Goal: Task Accomplishment & Management: Complete application form

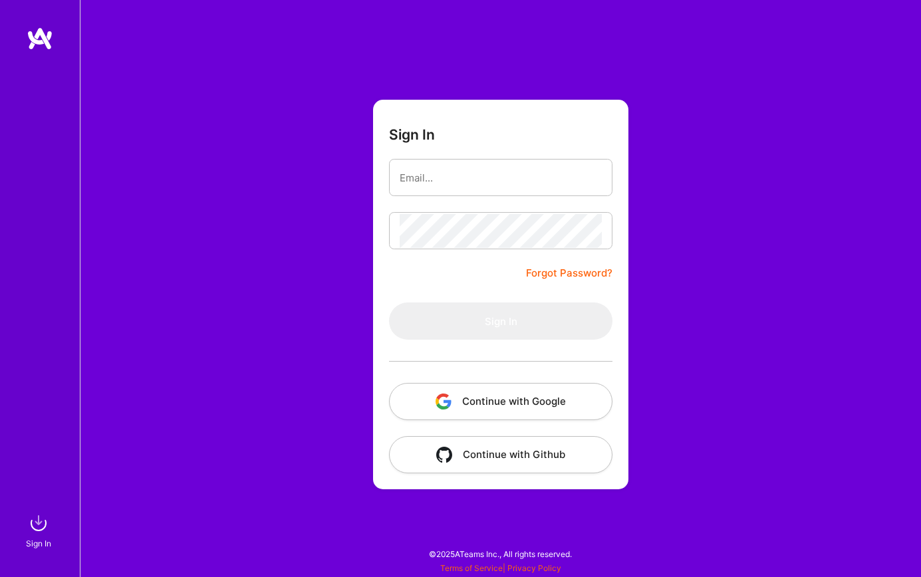
type input "[PERSON_NAME][EMAIL_ADDRESS][DOMAIN_NAME]"
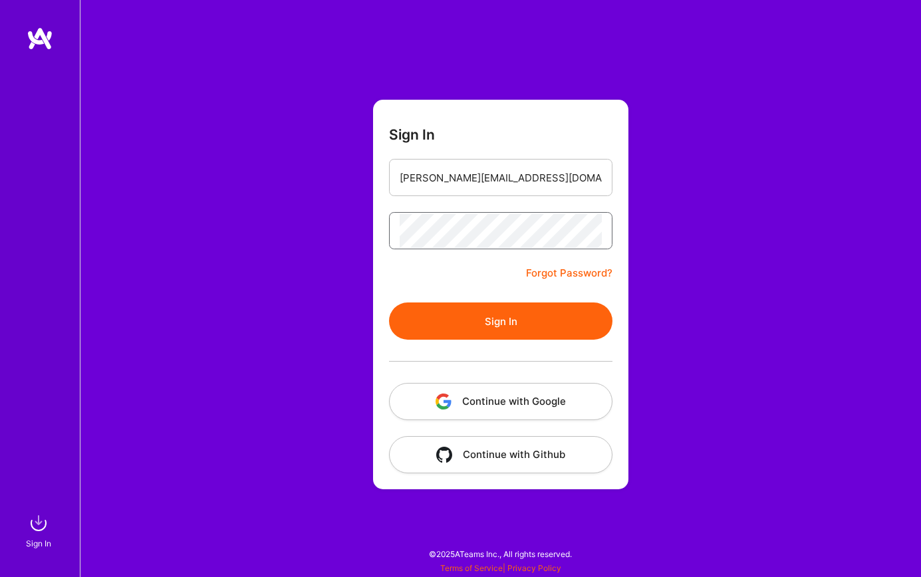
click at [389, 302] on button "Sign In" at bounding box center [500, 320] width 223 height 37
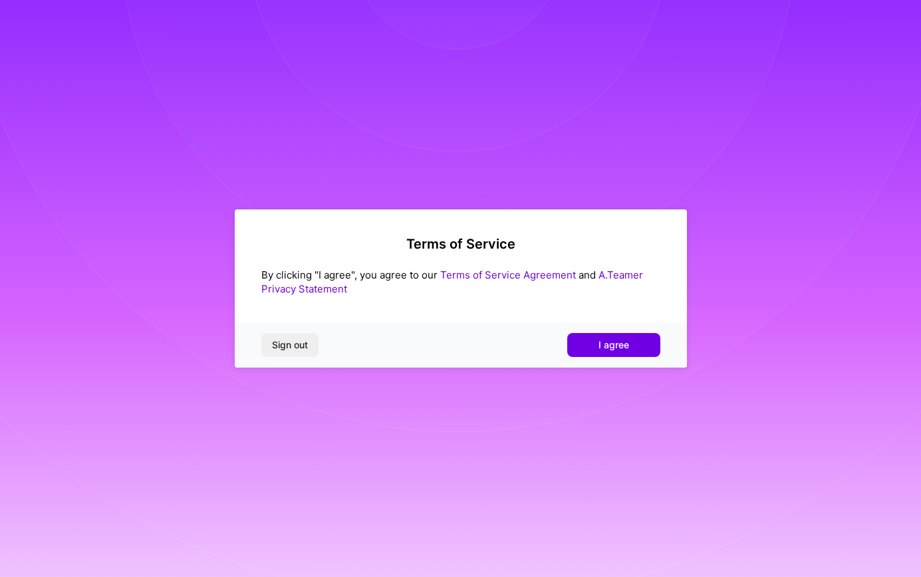
click at [583, 349] on button "I agree" at bounding box center [613, 345] width 93 height 24
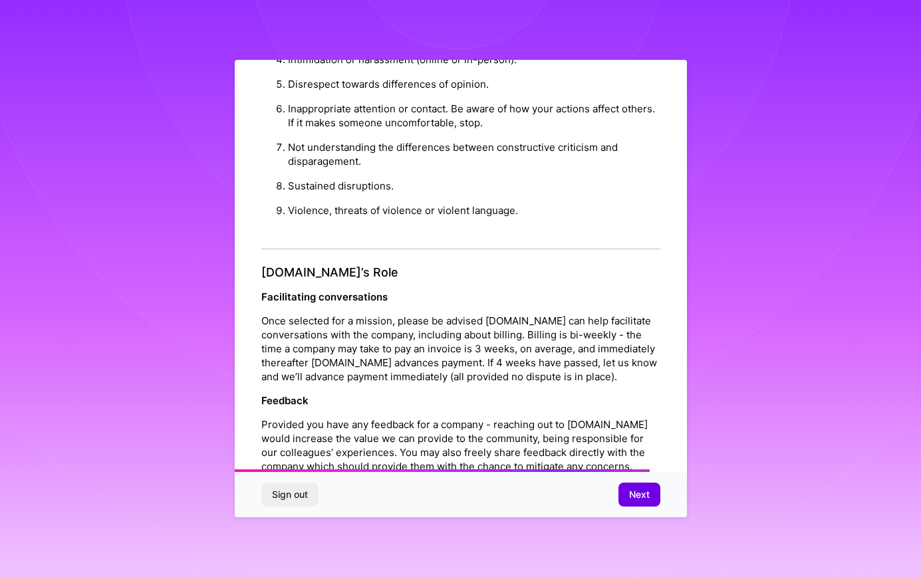
scroll to position [1427, 0]
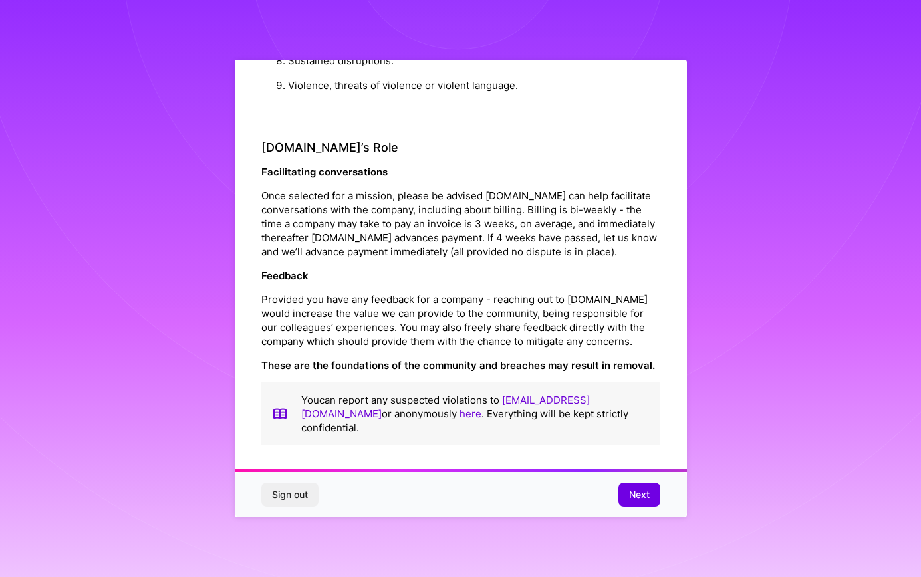
click at [634, 490] on span "Next" at bounding box center [639, 494] width 21 height 13
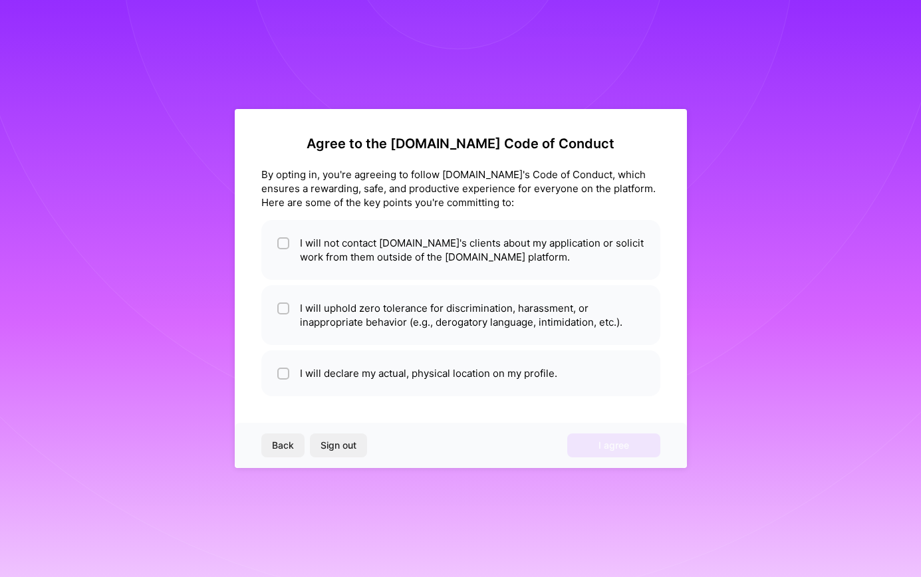
click at [366, 255] on li "I will not contact A.Team's clients about my application or solicit work from t…" at bounding box center [460, 250] width 399 height 60
checkbox input "true"
click at [410, 331] on li "I will uphold zero tolerance for discrimination, harassment, or inappropriate b…" at bounding box center [460, 315] width 399 height 60
checkbox input "true"
click at [284, 450] on span "Back" at bounding box center [283, 445] width 22 height 13
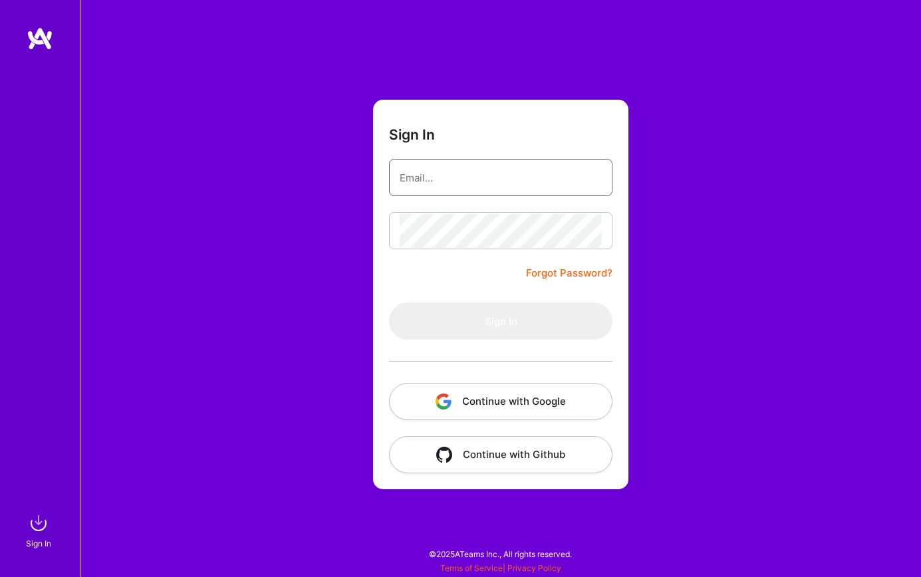
click at [435, 181] on input "email" at bounding box center [501, 178] width 202 height 34
type input "[PERSON_NAME][EMAIL_ADDRESS][DOMAIN_NAME]"
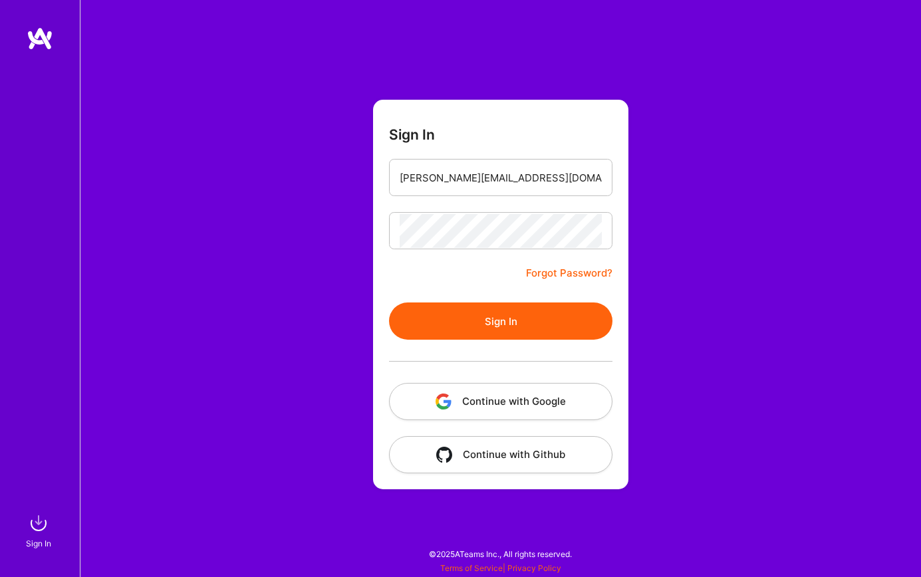
click at [458, 309] on button "Sign In" at bounding box center [500, 320] width 223 height 37
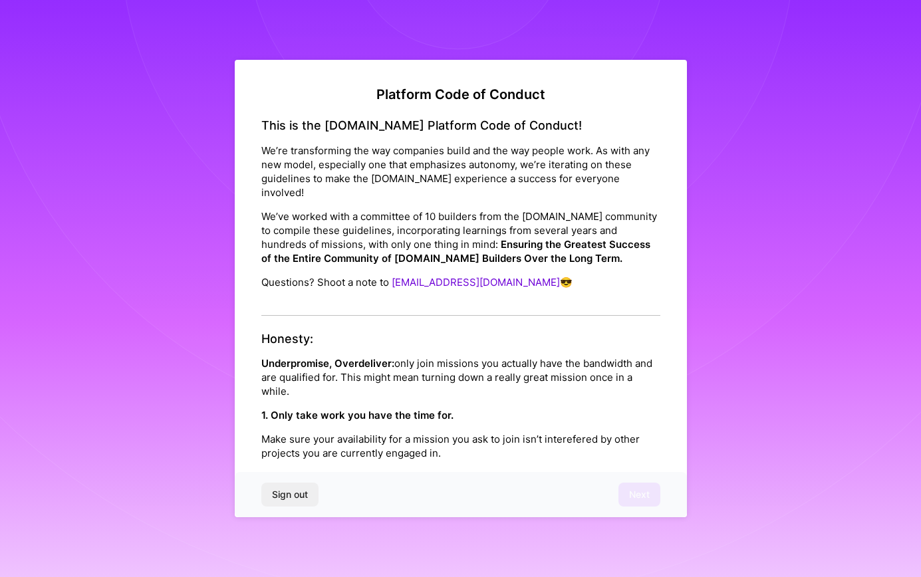
click at [622, 493] on div "Sign out Next" at bounding box center [461, 494] width 452 height 45
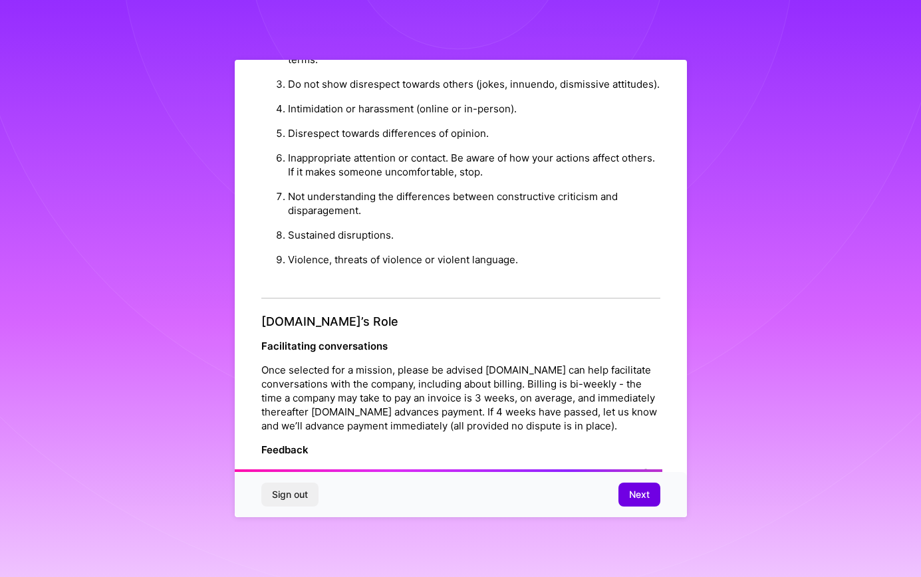
scroll to position [1427, 0]
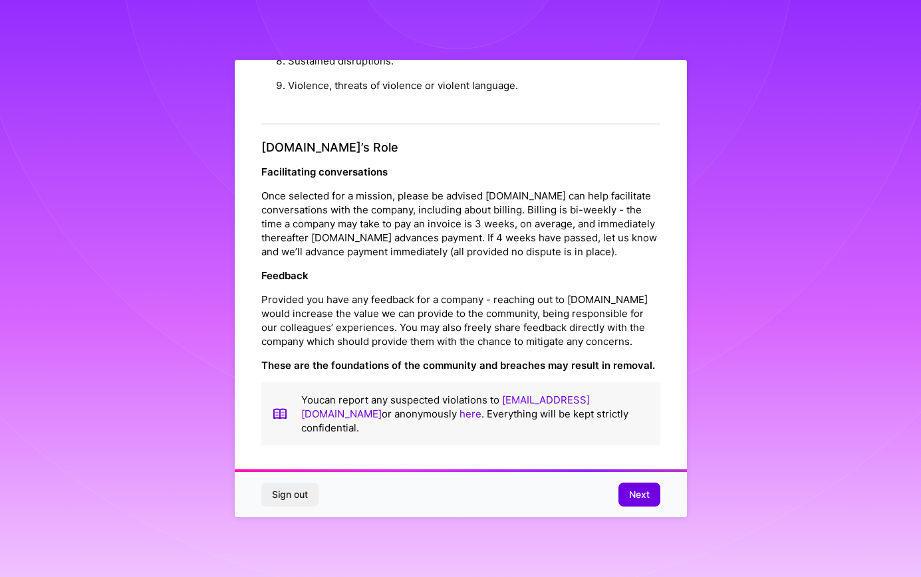
click at [631, 482] on div "Sign out Next" at bounding box center [461, 494] width 452 height 45
click at [636, 497] on span "Next" at bounding box center [639, 494] width 21 height 13
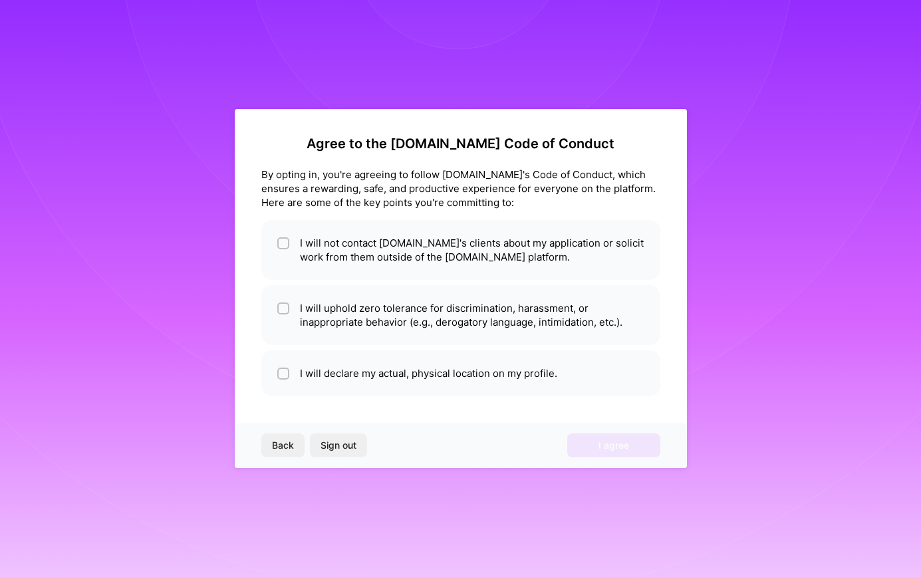
click at [275, 254] on li "I will not contact A.Team's clients about my application or solicit work from t…" at bounding box center [460, 250] width 399 height 60
checkbox input "true"
click at [318, 332] on li "I will uphold zero tolerance for discrimination, harassment, or inappropriate b…" at bounding box center [460, 315] width 399 height 60
checkbox input "true"
click at [359, 380] on li "I will declare my actual, physical location on my profile." at bounding box center [460, 373] width 399 height 46
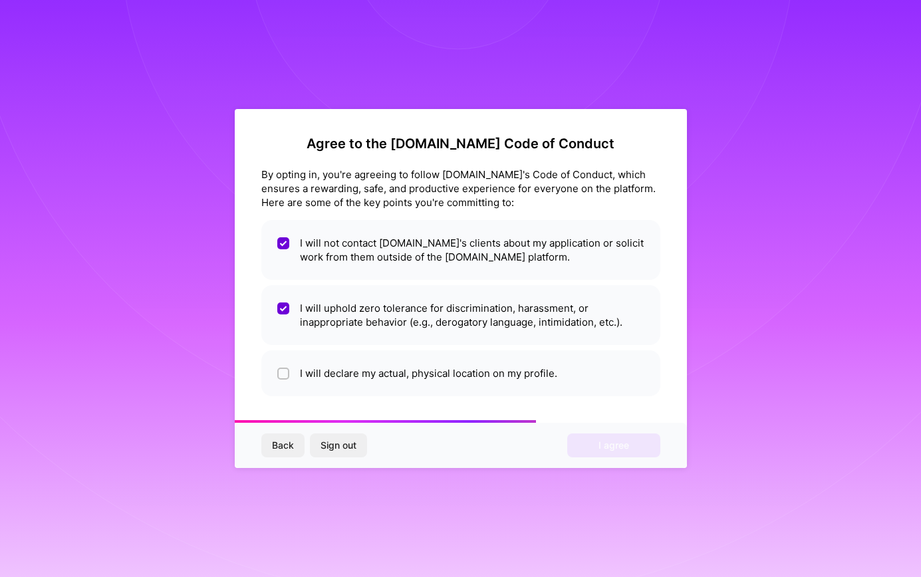
checkbox input "true"
click at [593, 454] on button "I agree" at bounding box center [613, 445] width 93 height 24
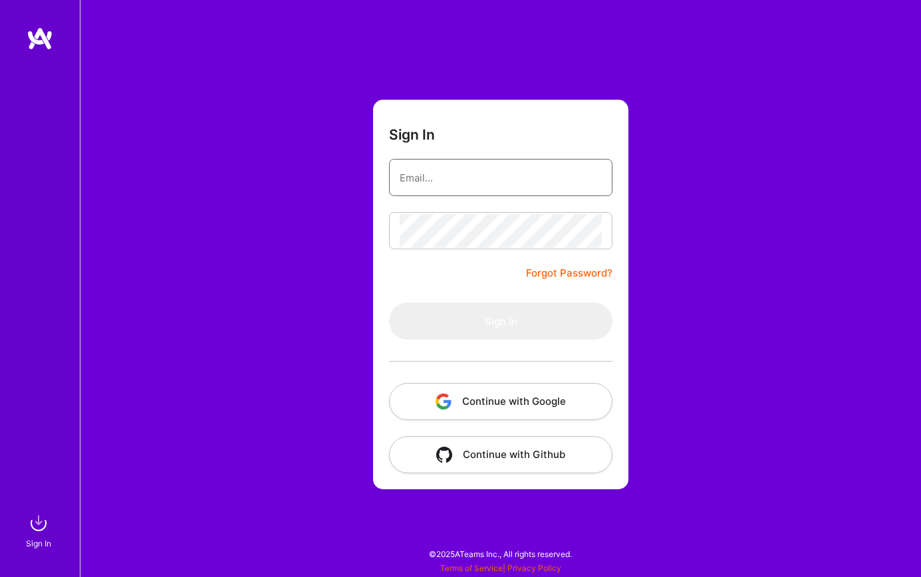
type input "[PERSON_NAME][EMAIL_ADDRESS][DOMAIN_NAME]"
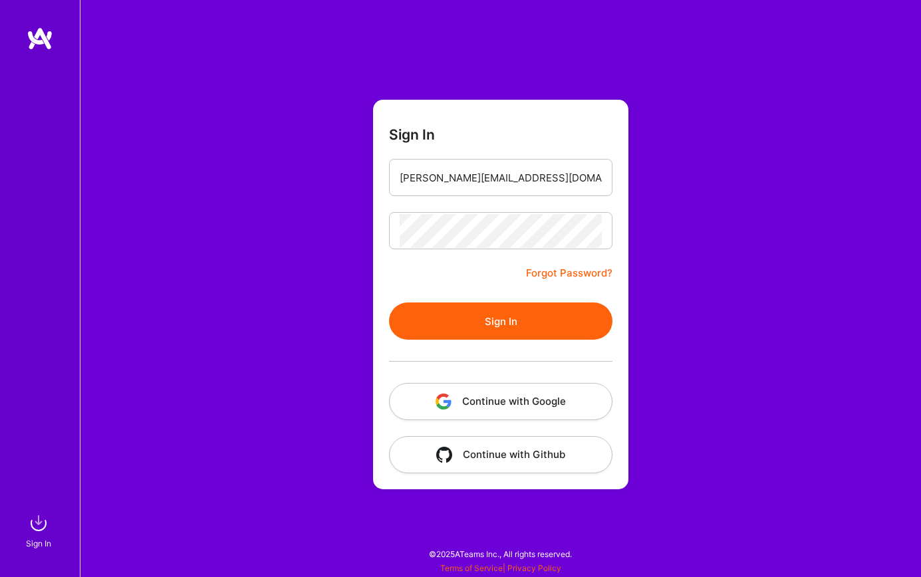
click at [506, 320] on button "Sign In" at bounding box center [500, 320] width 223 height 37
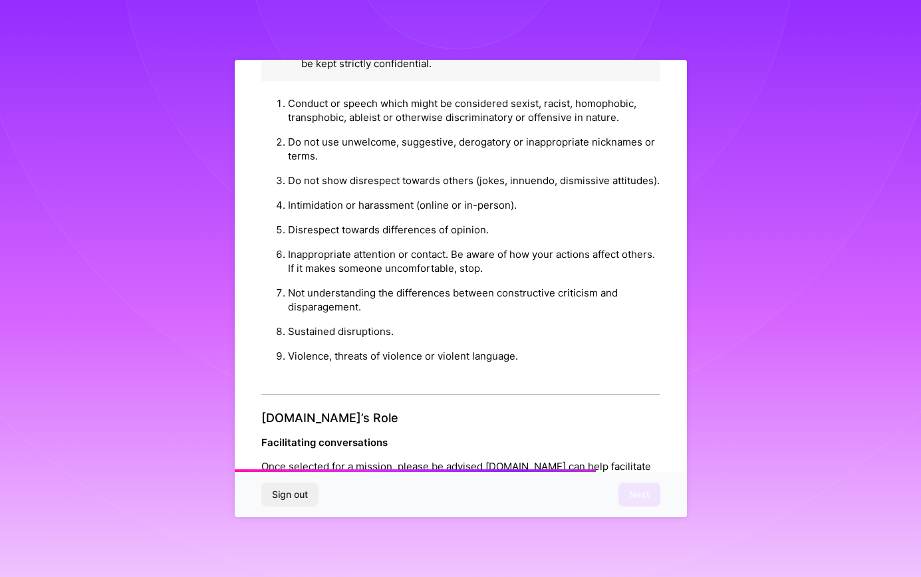
scroll to position [1427, 0]
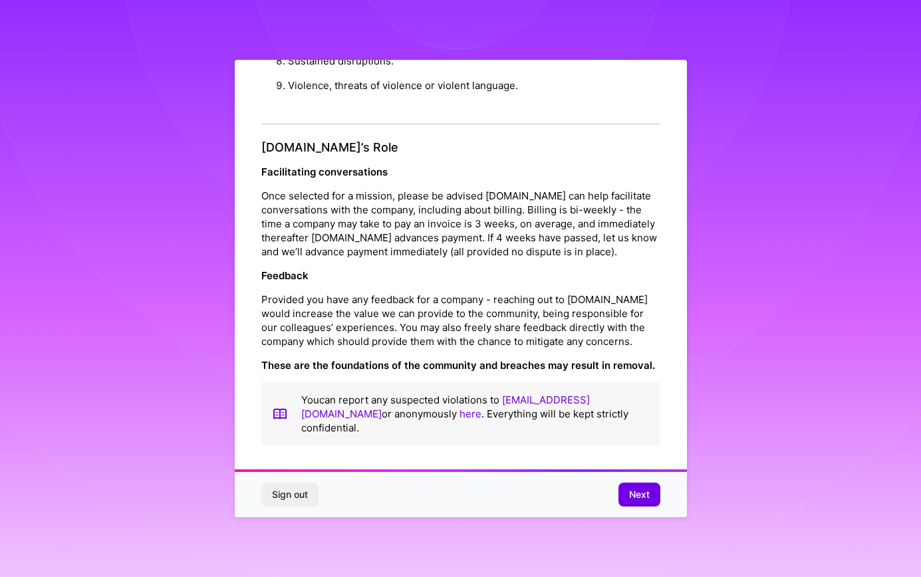
click at [634, 493] on span "Next" at bounding box center [639, 494] width 21 height 13
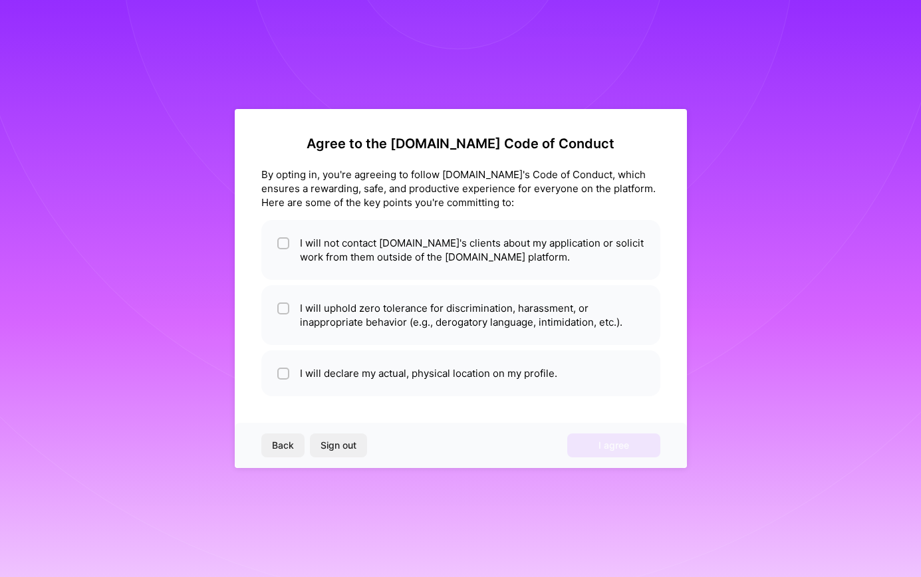
click at [340, 275] on li "I will not contact A.Team's clients about my application or solicit work from t…" at bounding box center [460, 250] width 399 height 60
checkbox input "true"
drag, startPoint x: 365, startPoint y: 318, endPoint x: 398, endPoint y: 381, distance: 71.1
click at [366, 318] on li "I will uphold zero tolerance for discrimination, harassment, or inappropriate b…" at bounding box center [460, 315] width 399 height 60
checkbox input "true"
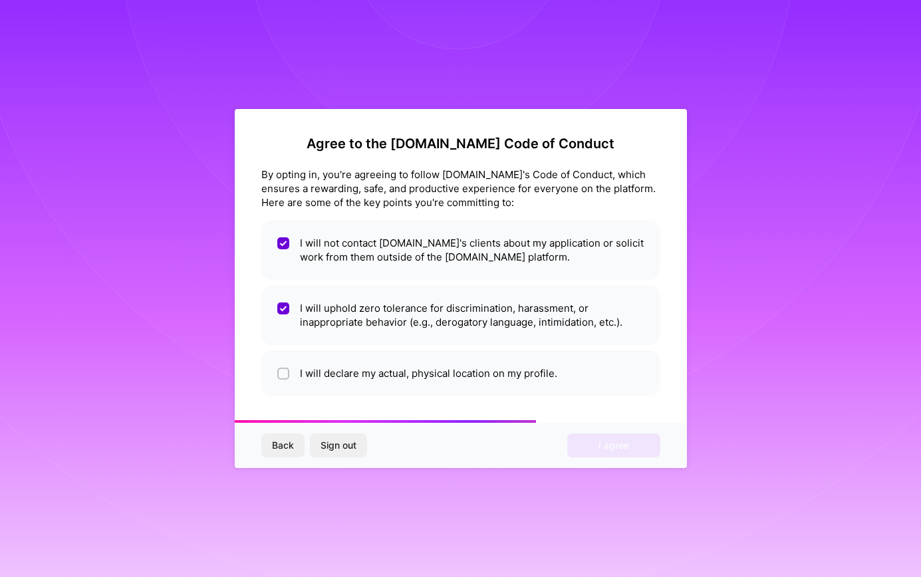
click at [403, 391] on li "I will declare my actual, physical location on my profile." at bounding box center [460, 373] width 399 height 46
checkbox input "true"
click at [564, 441] on div "Back Sign out I agree" at bounding box center [461, 445] width 452 height 45
click at [586, 448] on button "I agree" at bounding box center [613, 445] width 93 height 24
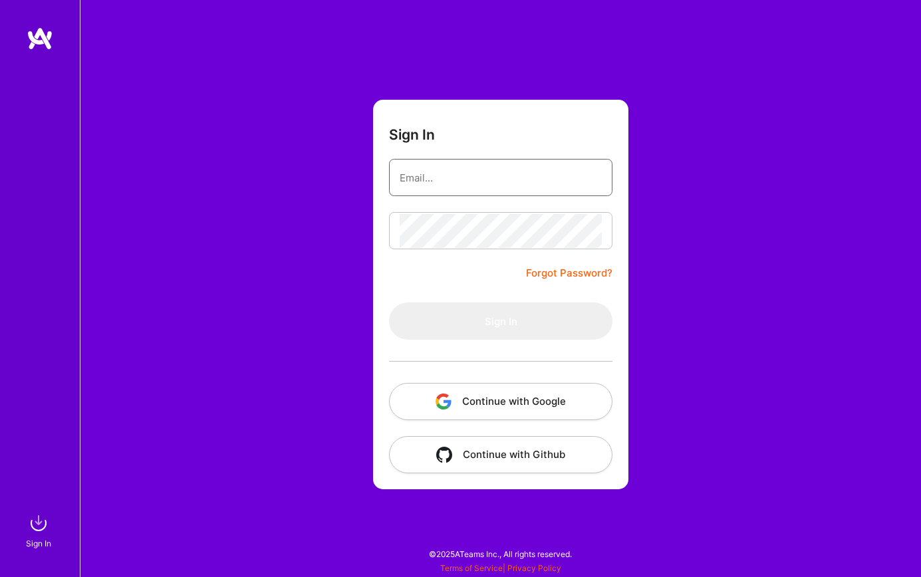
type input "[PERSON_NAME][EMAIL_ADDRESS][DOMAIN_NAME]"
